Goal: Information Seeking & Learning: Learn about a topic

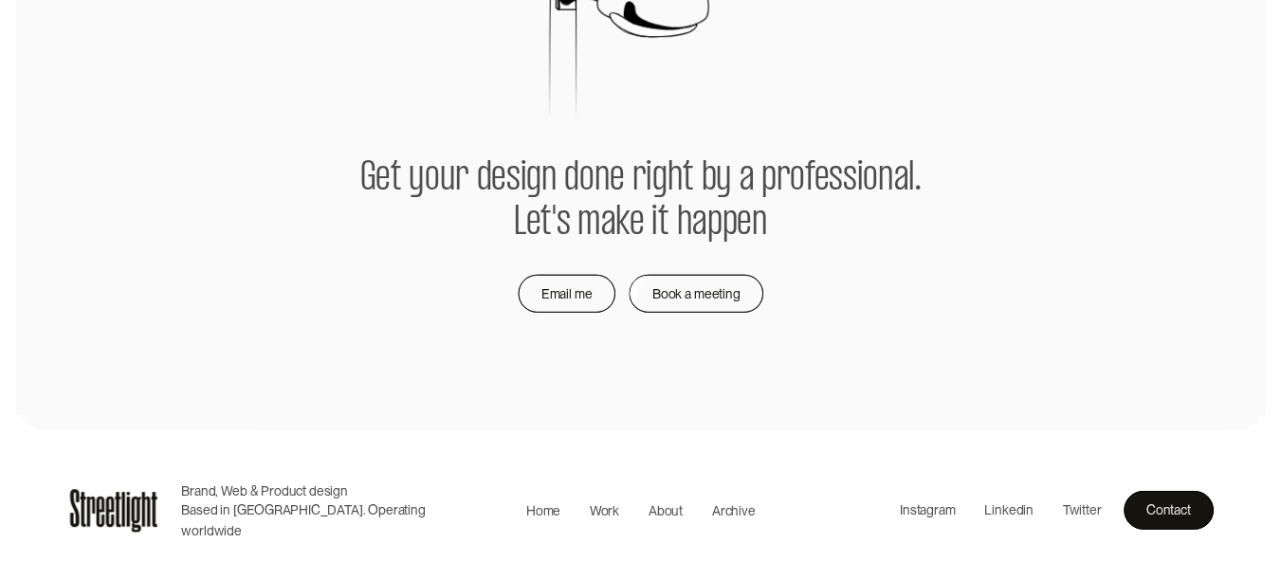
scroll to position [4071, 0]
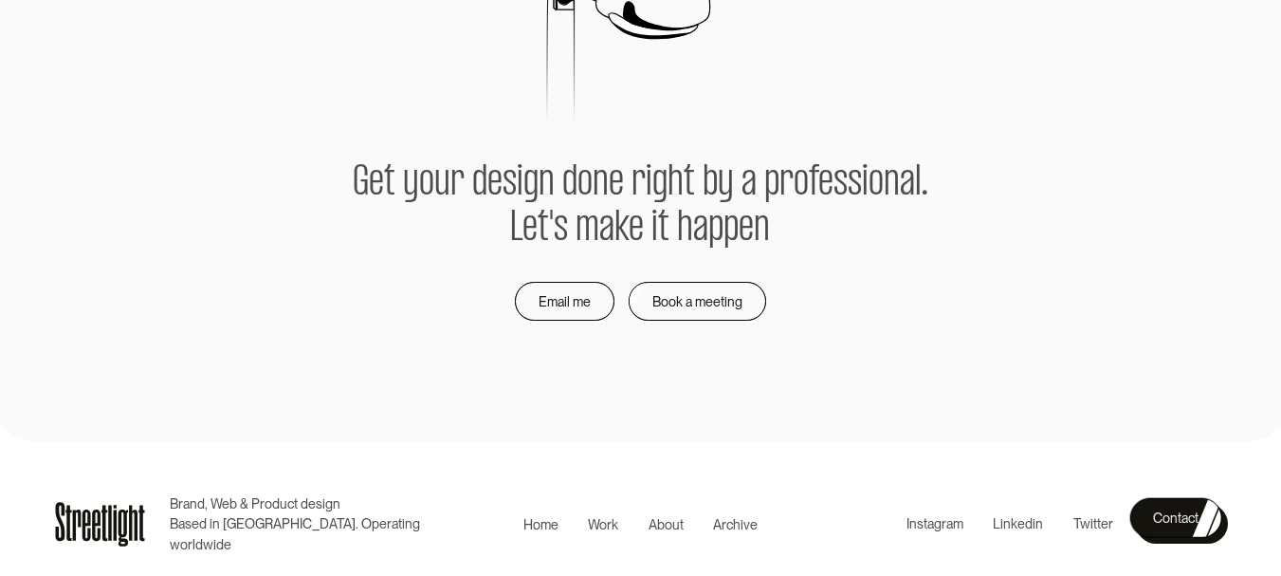
click at [1165, 521] on div "Contact" at bounding box center [1176, 517] width 46 height 23
click at [604, 522] on div "Work" at bounding box center [603, 524] width 30 height 20
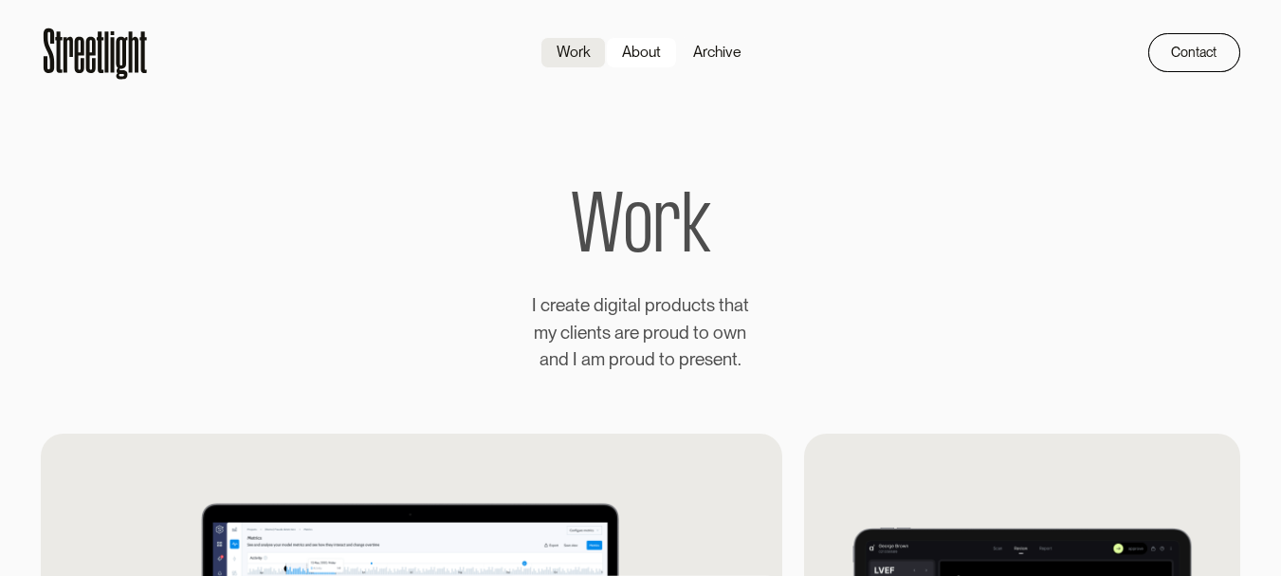
click at [654, 58] on div "About" at bounding box center [641, 52] width 39 height 23
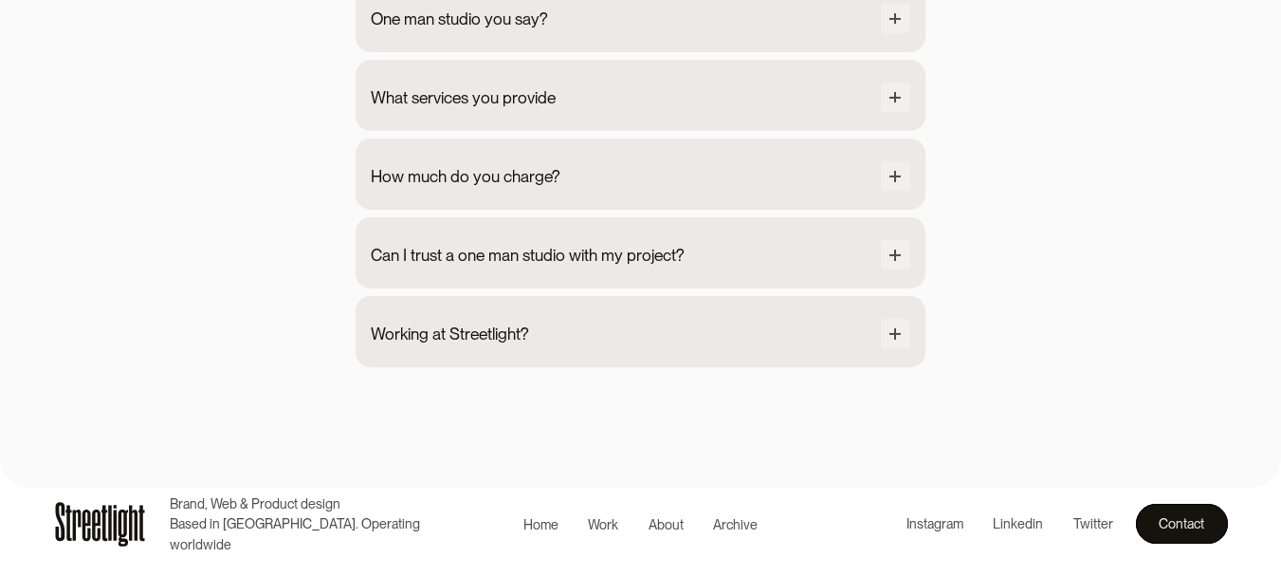
scroll to position [1915, 0]
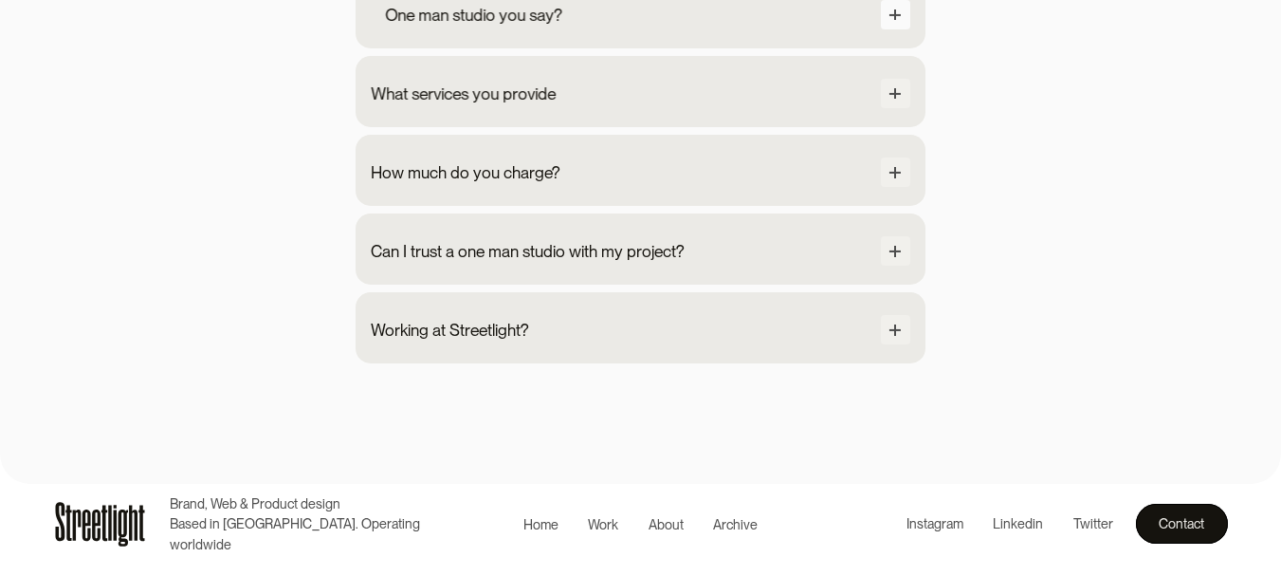
click at [890, 30] on div at bounding box center [896, 15] width 30 height 30
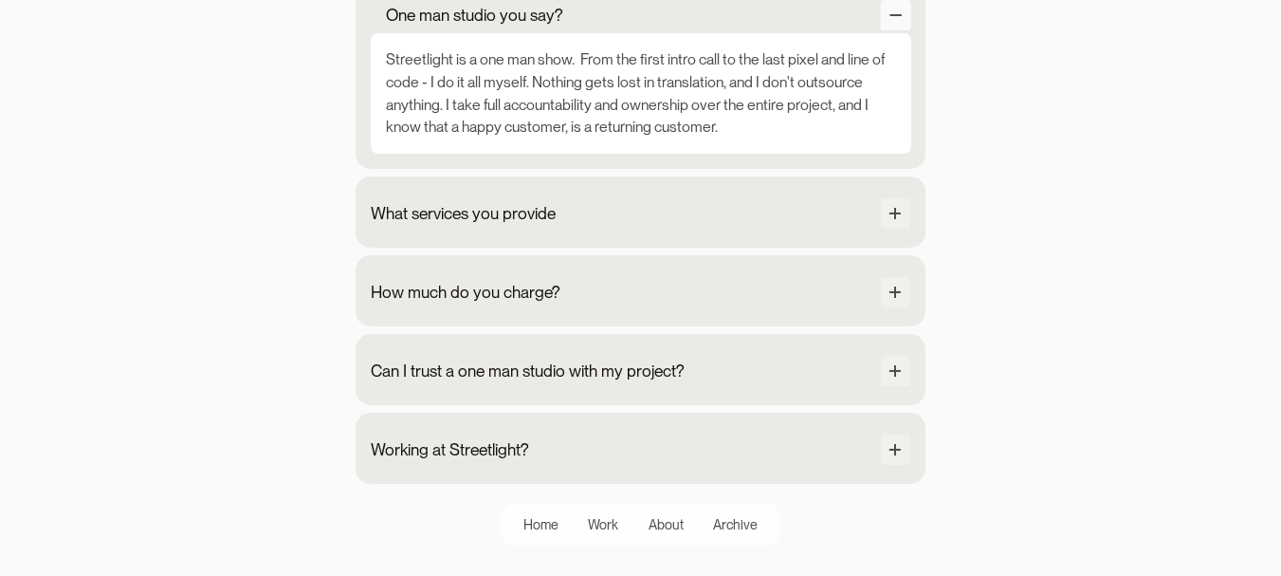
click at [890, 30] on div at bounding box center [896, 15] width 30 height 30
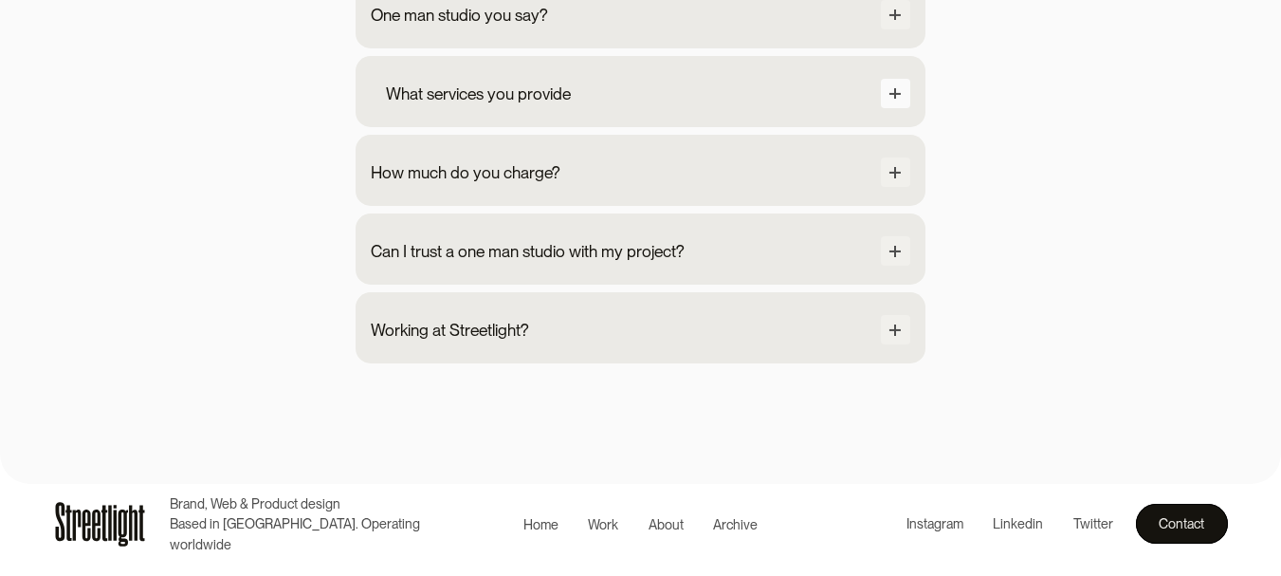
click at [899, 109] on div at bounding box center [896, 94] width 30 height 30
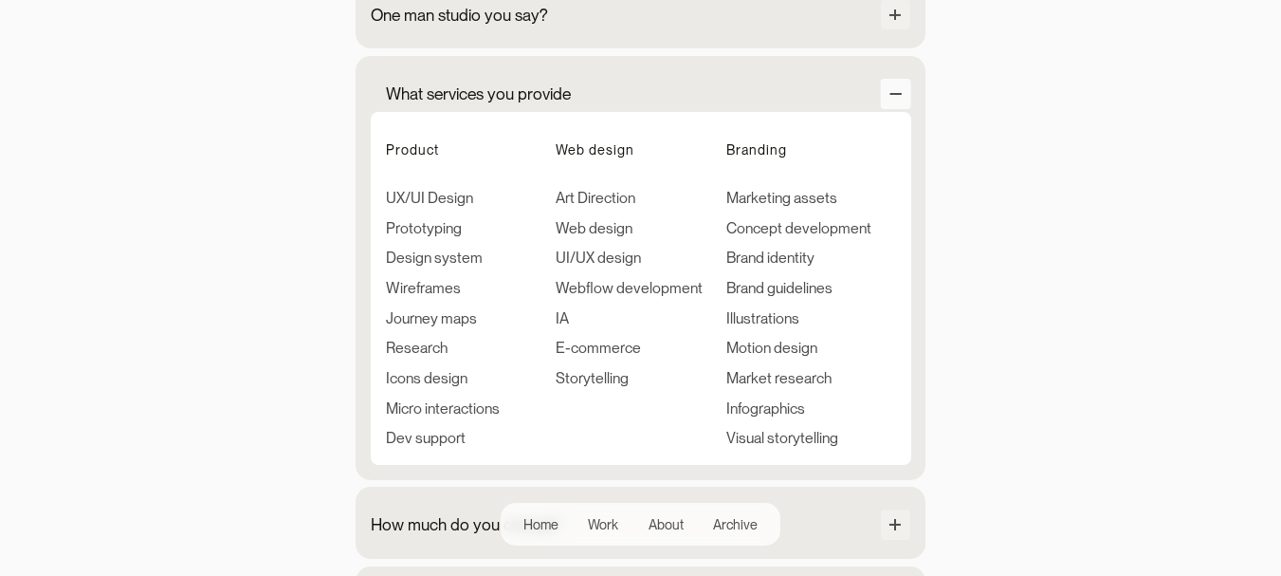
click at [899, 109] on div at bounding box center [896, 94] width 30 height 30
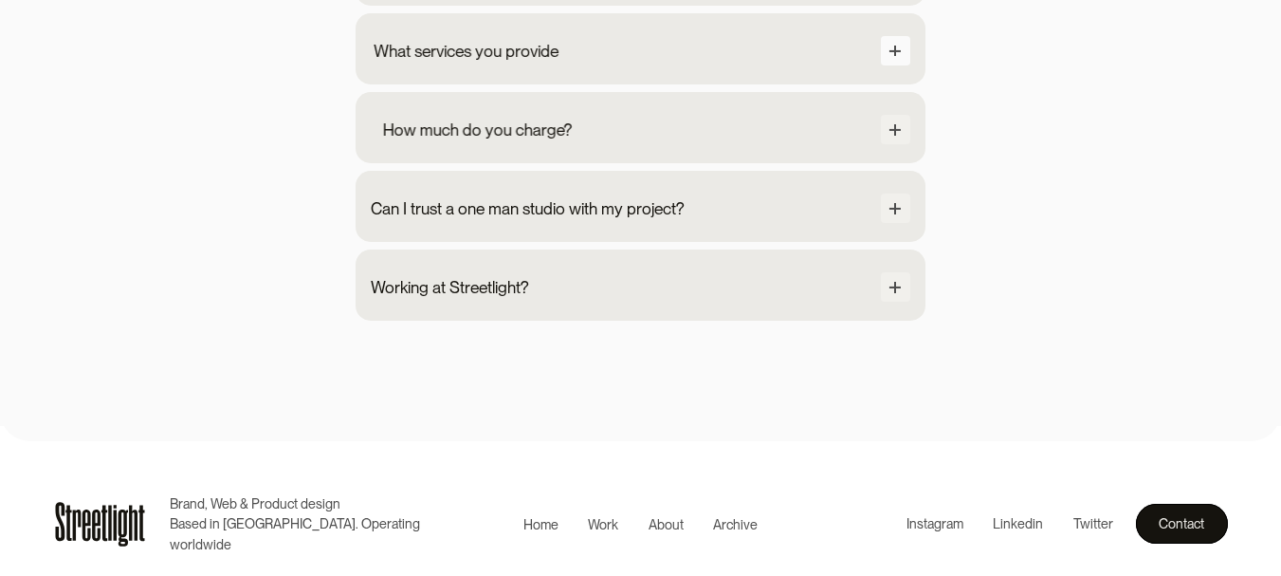
scroll to position [2009, 0]
click at [899, 149] on div "How much do you charge? The minimum level of engagement for any project is set …" at bounding box center [641, 127] width 570 height 71
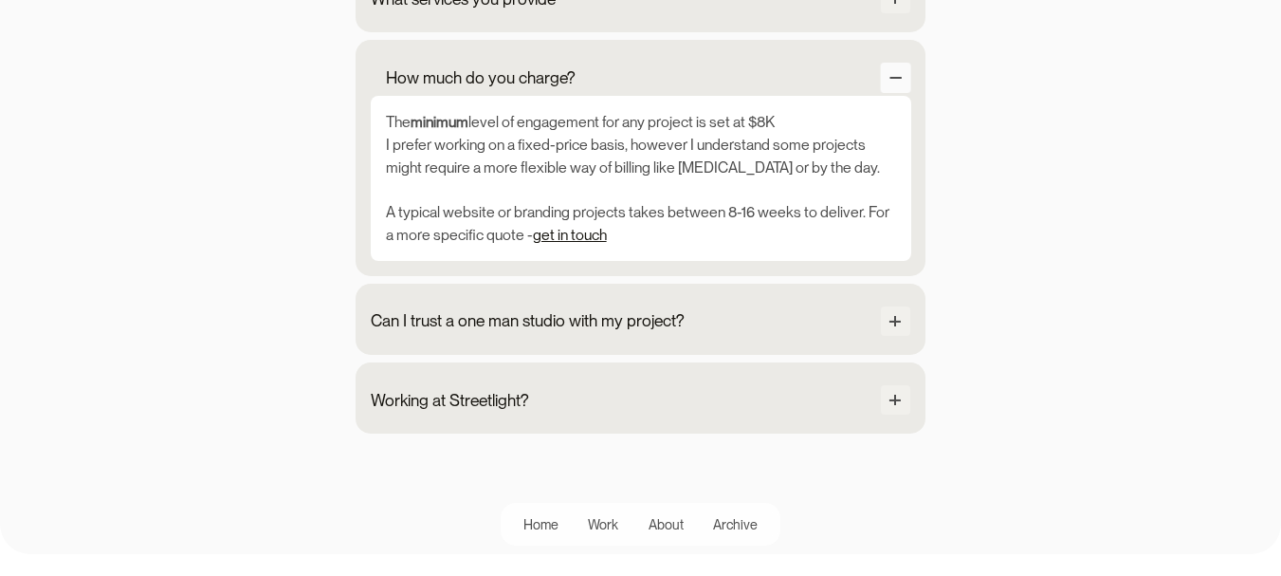
click at [899, 79] on div at bounding box center [895, 78] width 11 height 2
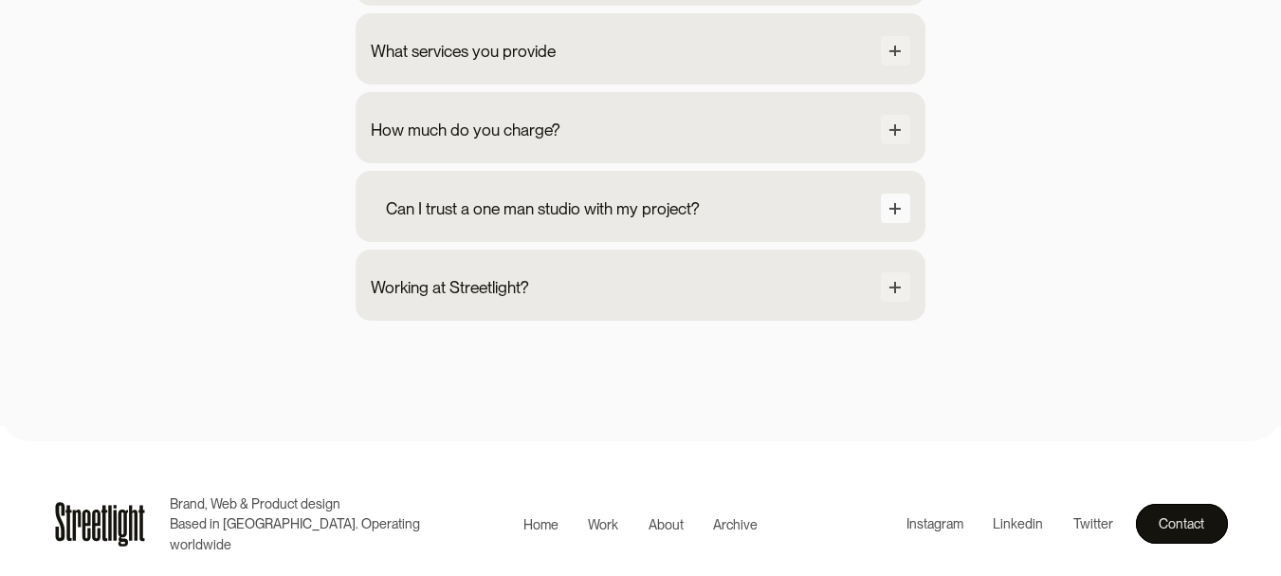
click at [899, 205] on div at bounding box center [896, 208] width 30 height 30
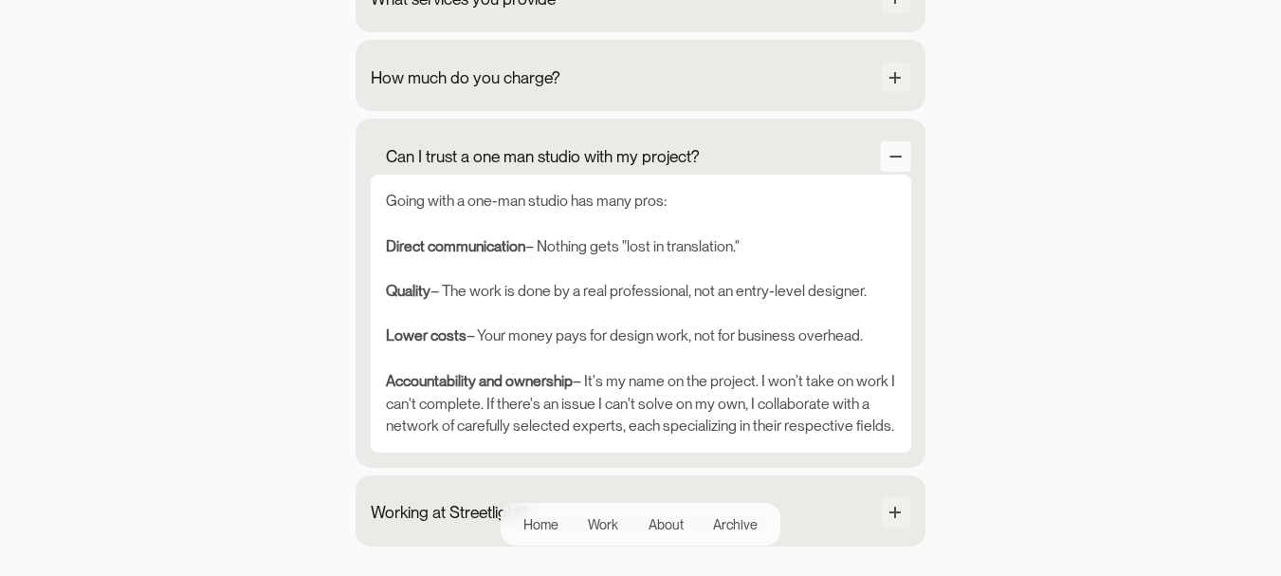
click at [899, 172] on div at bounding box center [896, 156] width 30 height 30
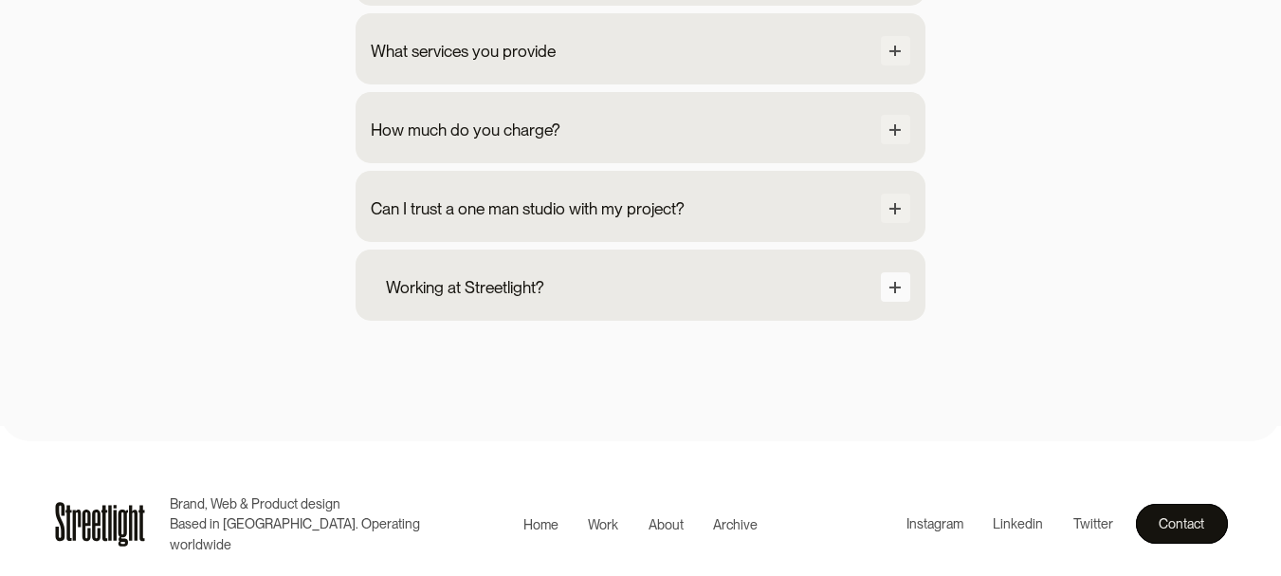
click at [904, 289] on div at bounding box center [896, 287] width 30 height 30
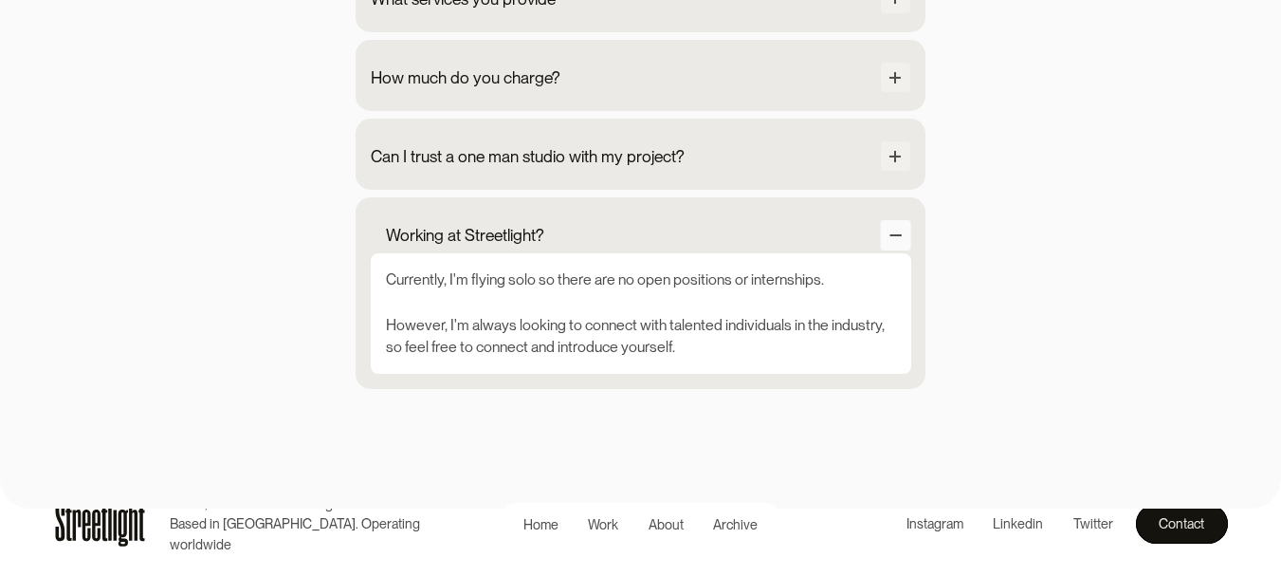
click at [904, 250] on div at bounding box center [896, 235] width 30 height 30
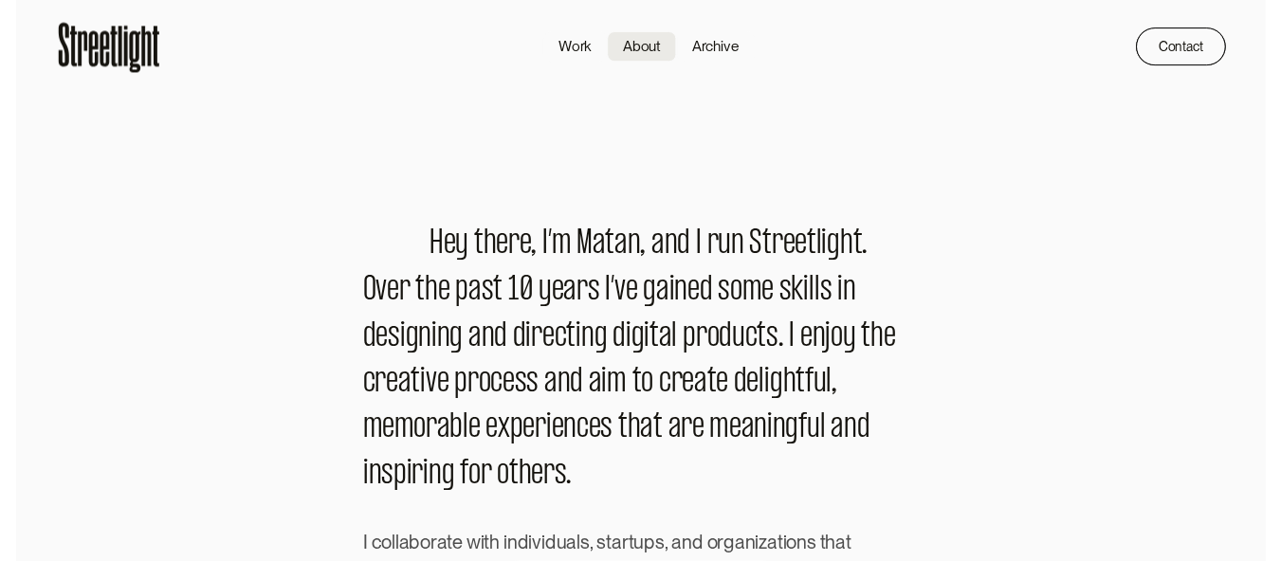
scroll to position [0, 0]
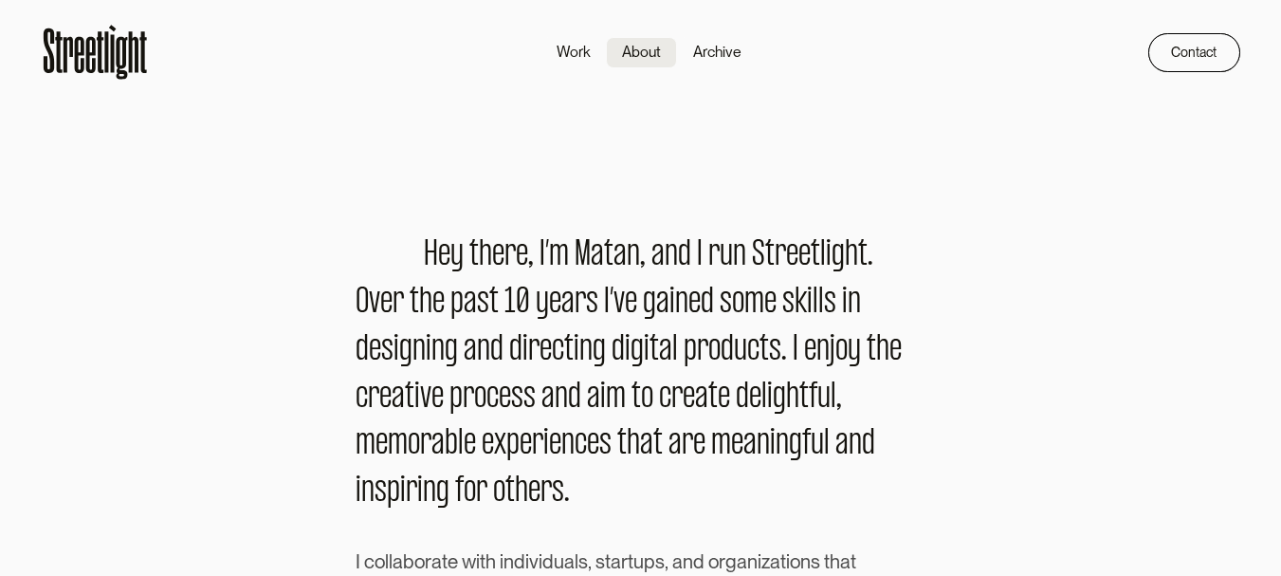
click at [127, 64] on icon at bounding box center [95, 53] width 109 height 60
